Goal: Check status

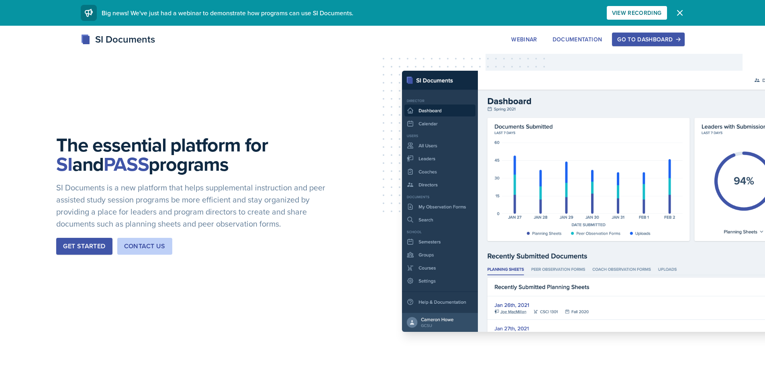
click at [674, 34] on button "Go to Dashboard" at bounding box center [648, 40] width 72 height 14
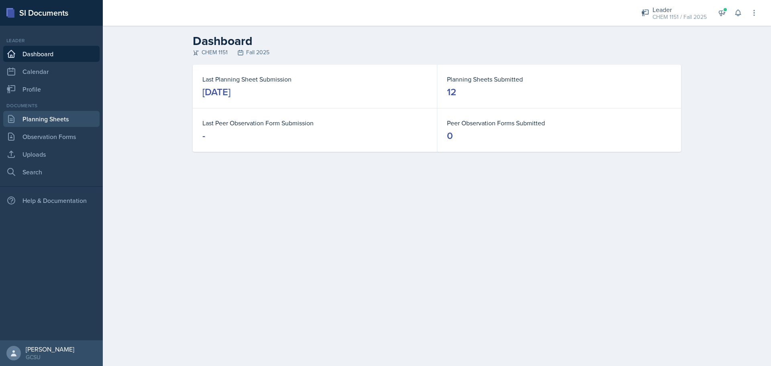
click at [39, 119] on link "Planning Sheets" at bounding box center [51, 119] width 96 height 16
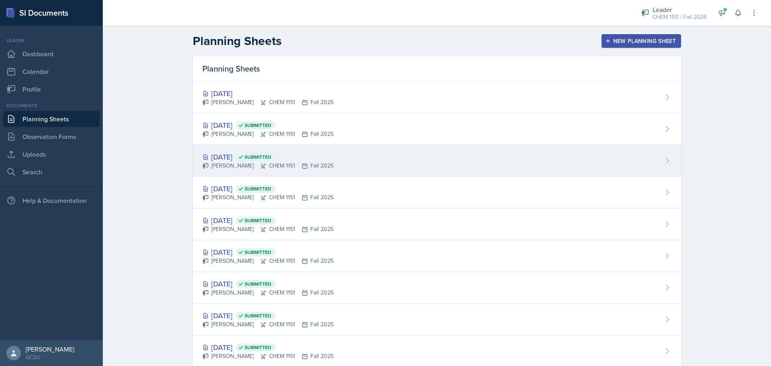
click at [405, 148] on div "[DATE] Submitted [PERSON_NAME] CHEM 1151 Fall 2025" at bounding box center [437, 161] width 488 height 32
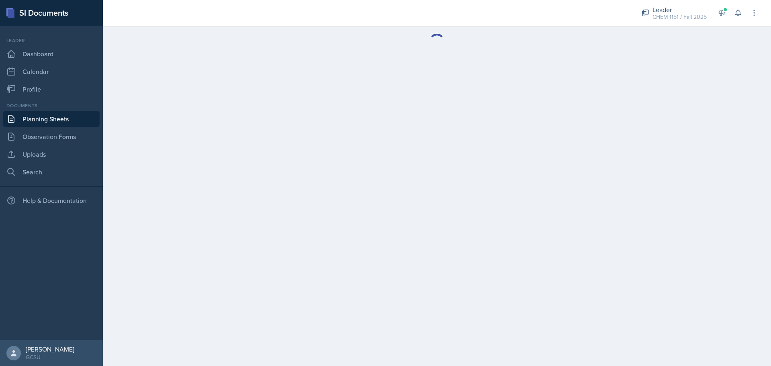
click at [405, 148] on main at bounding box center [437, 196] width 668 height 340
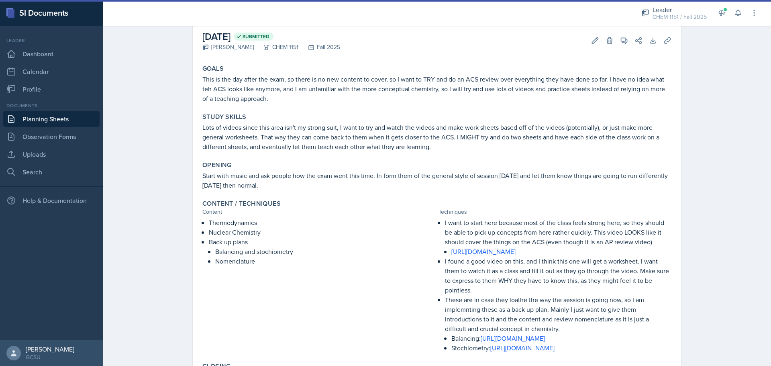
scroll to position [80, 0]
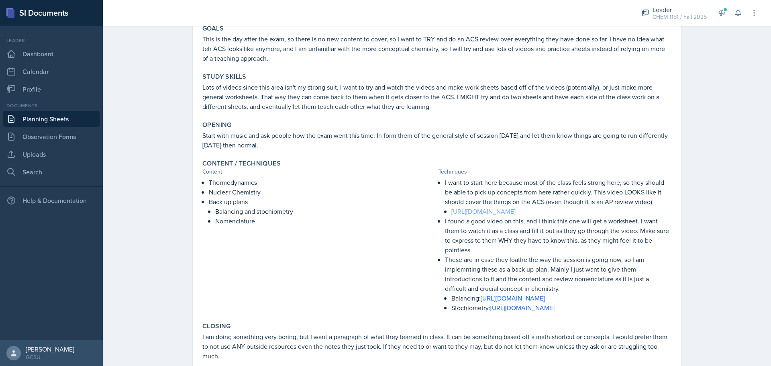
click at [498, 214] on link "[URL][DOMAIN_NAME]" at bounding box center [483, 211] width 64 height 9
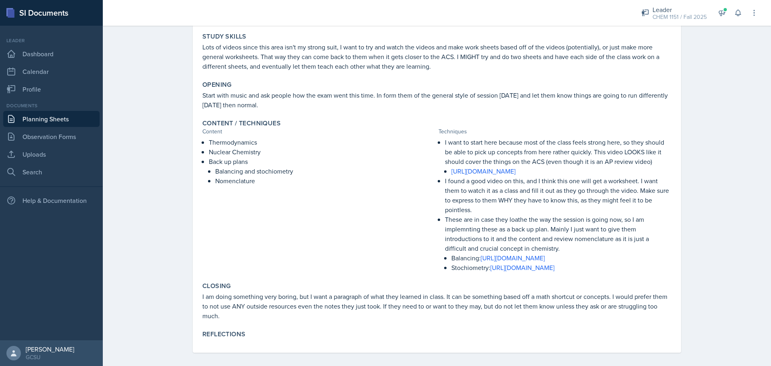
scroll to position [127, 0]
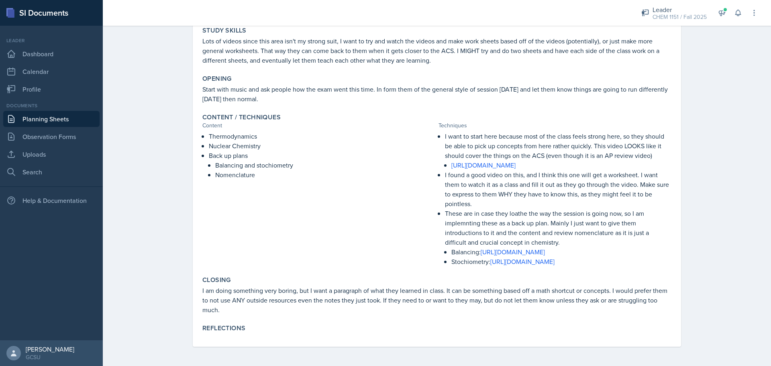
click at [555, 205] on p "I found a good video on this, and I think this one will get a worksheet. I want…" at bounding box center [558, 189] width 226 height 39
